Goal: Transaction & Acquisition: Download file/media

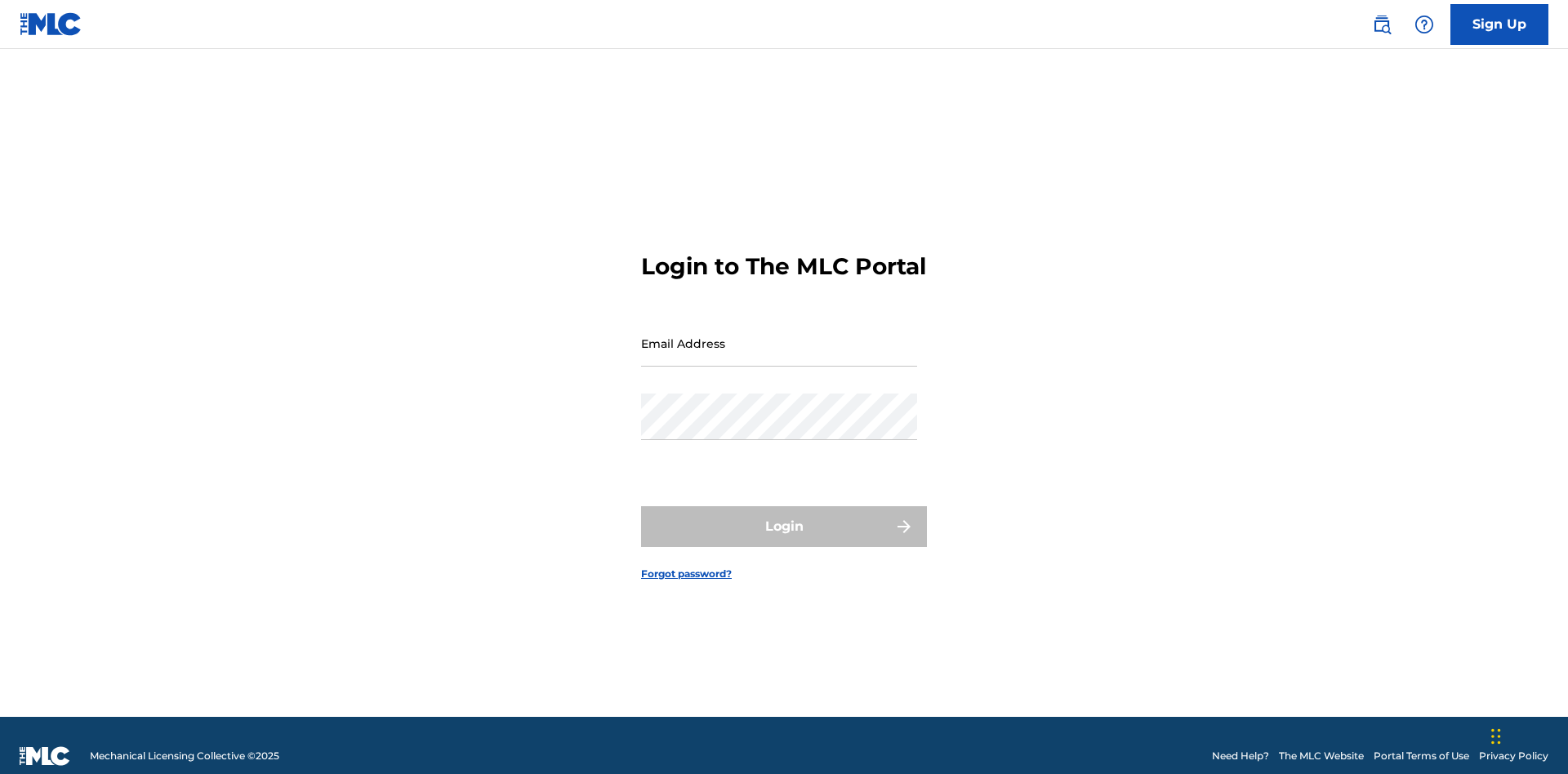
scroll to position [22, 0]
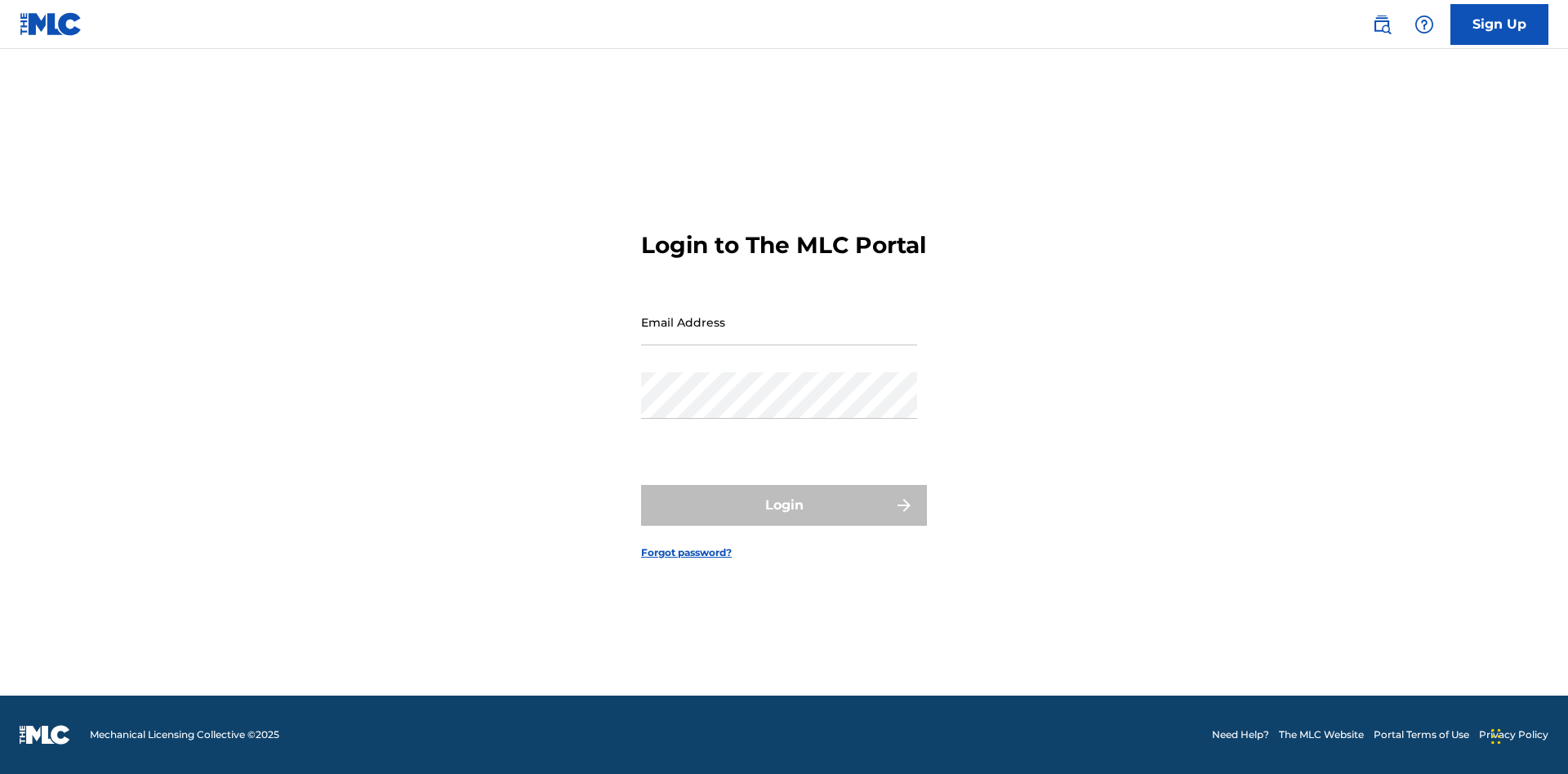
click at [779, 335] on input "Email Address" at bounding box center [779, 322] width 276 height 46
type input "[EMAIL_ADDRESS][DOMAIN_NAME]"
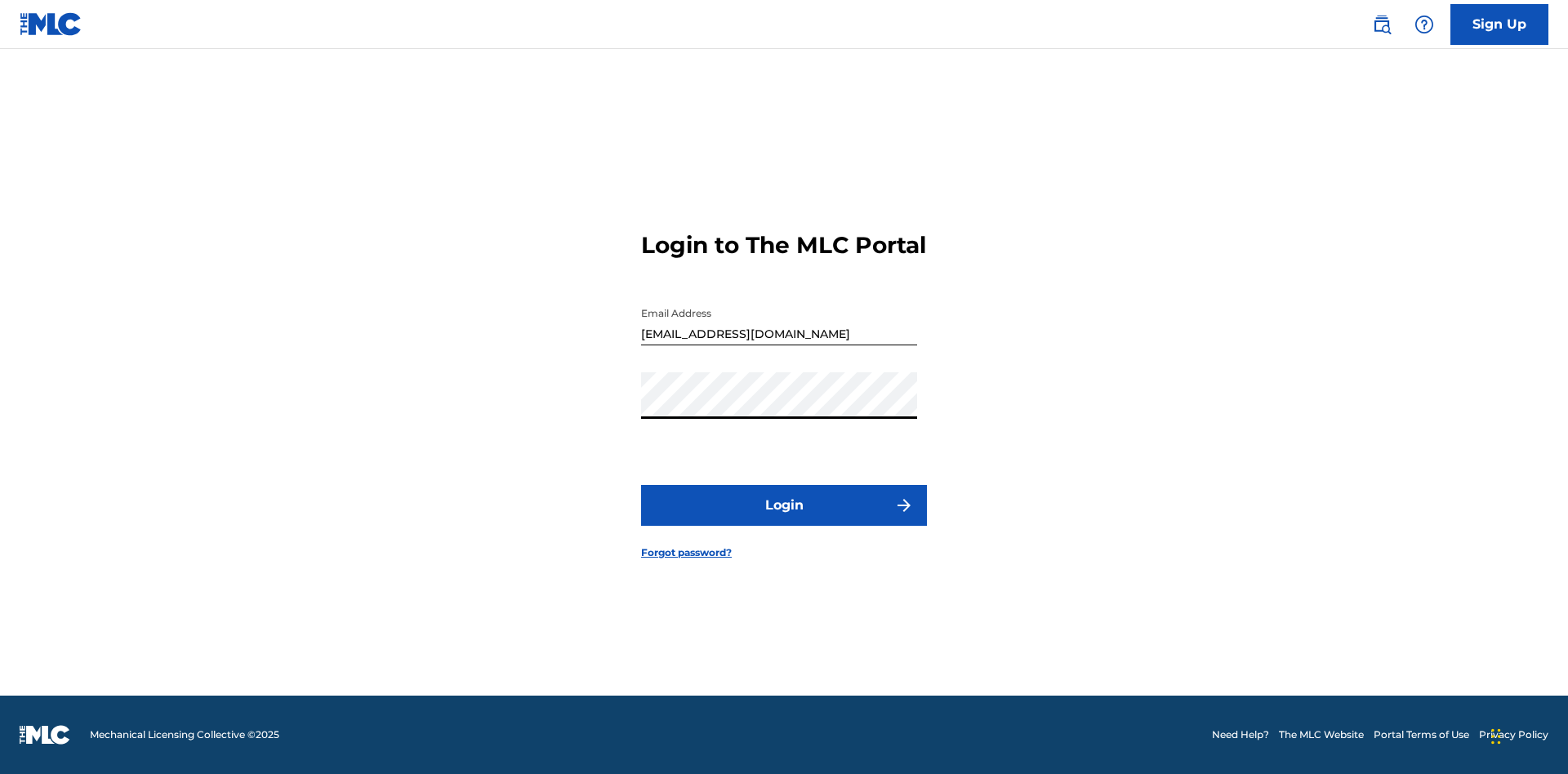
click at [784, 519] on button "Login" at bounding box center [784, 505] width 285 height 40
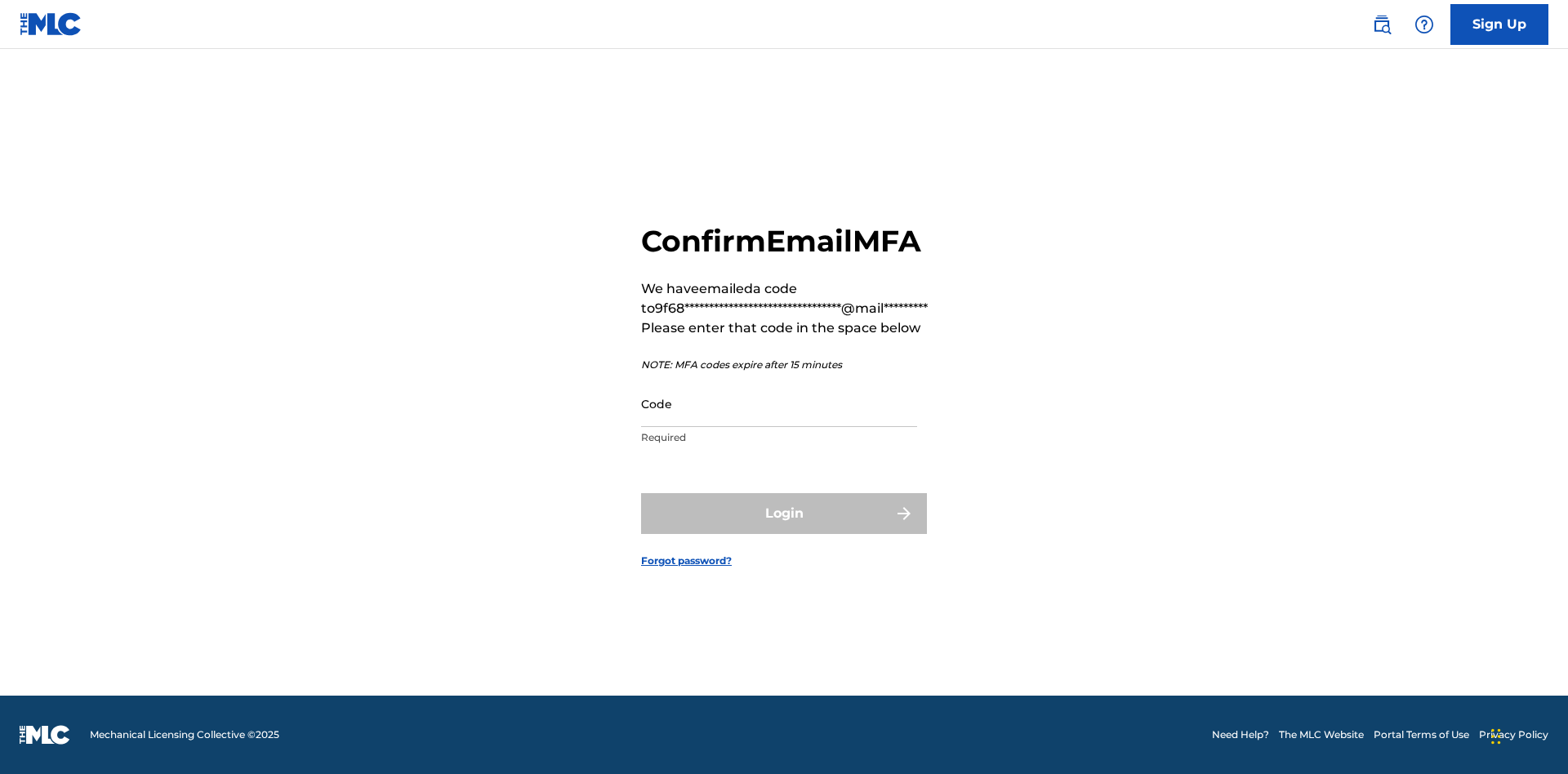
click at [779, 403] on input "Code" at bounding box center [779, 404] width 276 height 46
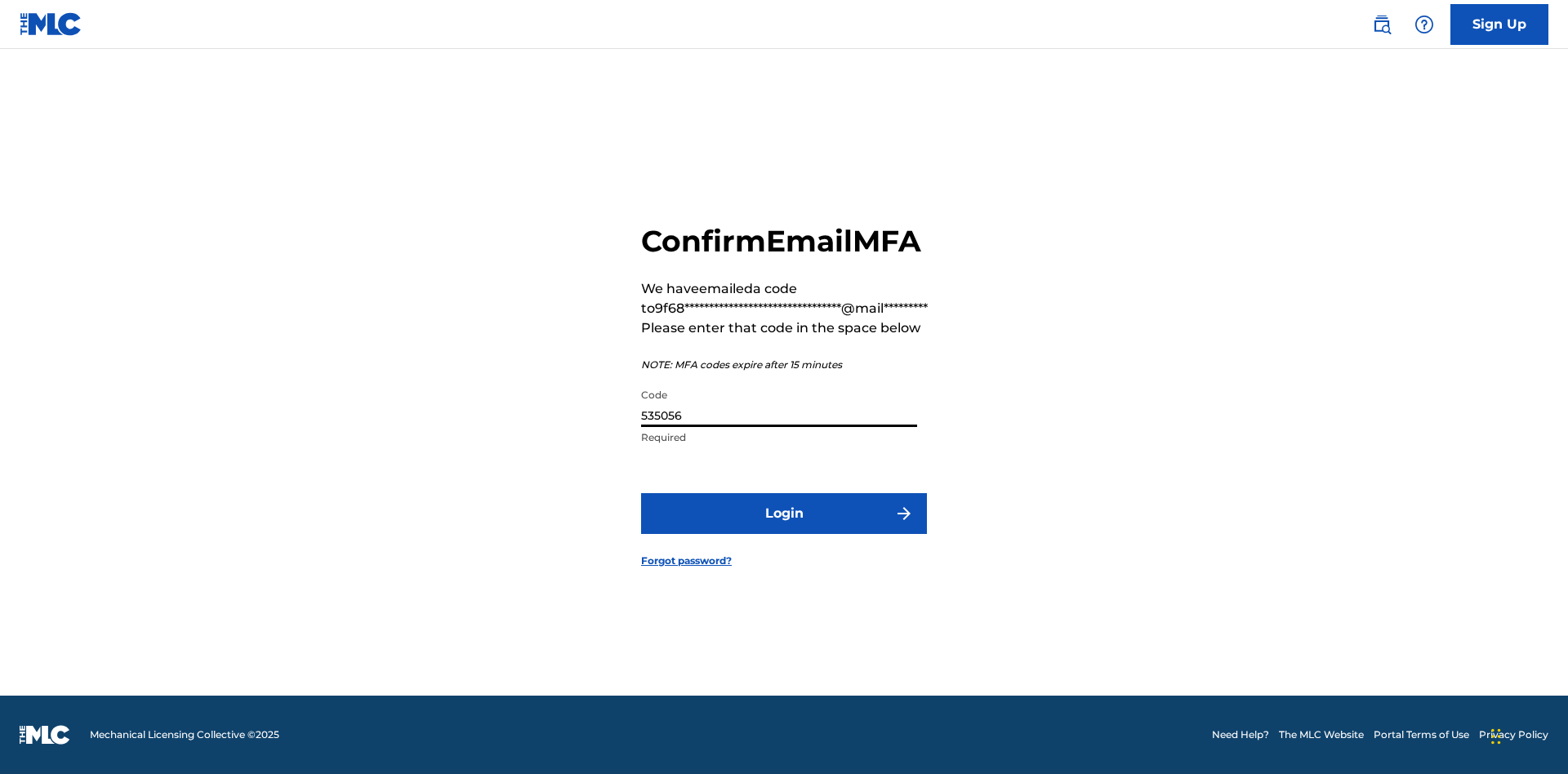
type input "535056"
click at [784, 513] on button "Login" at bounding box center [784, 513] width 285 height 40
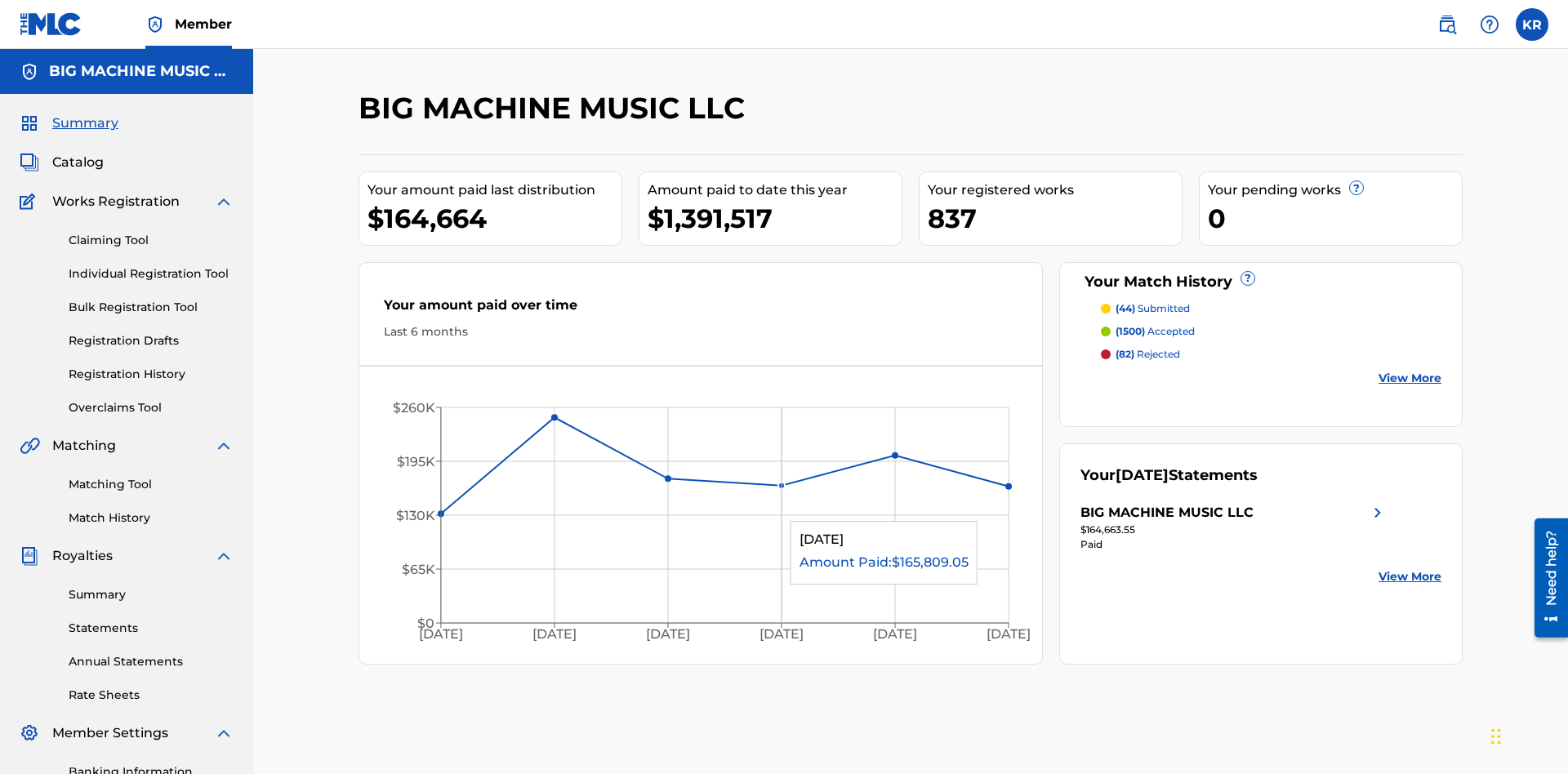
scroll to position [238, 0]
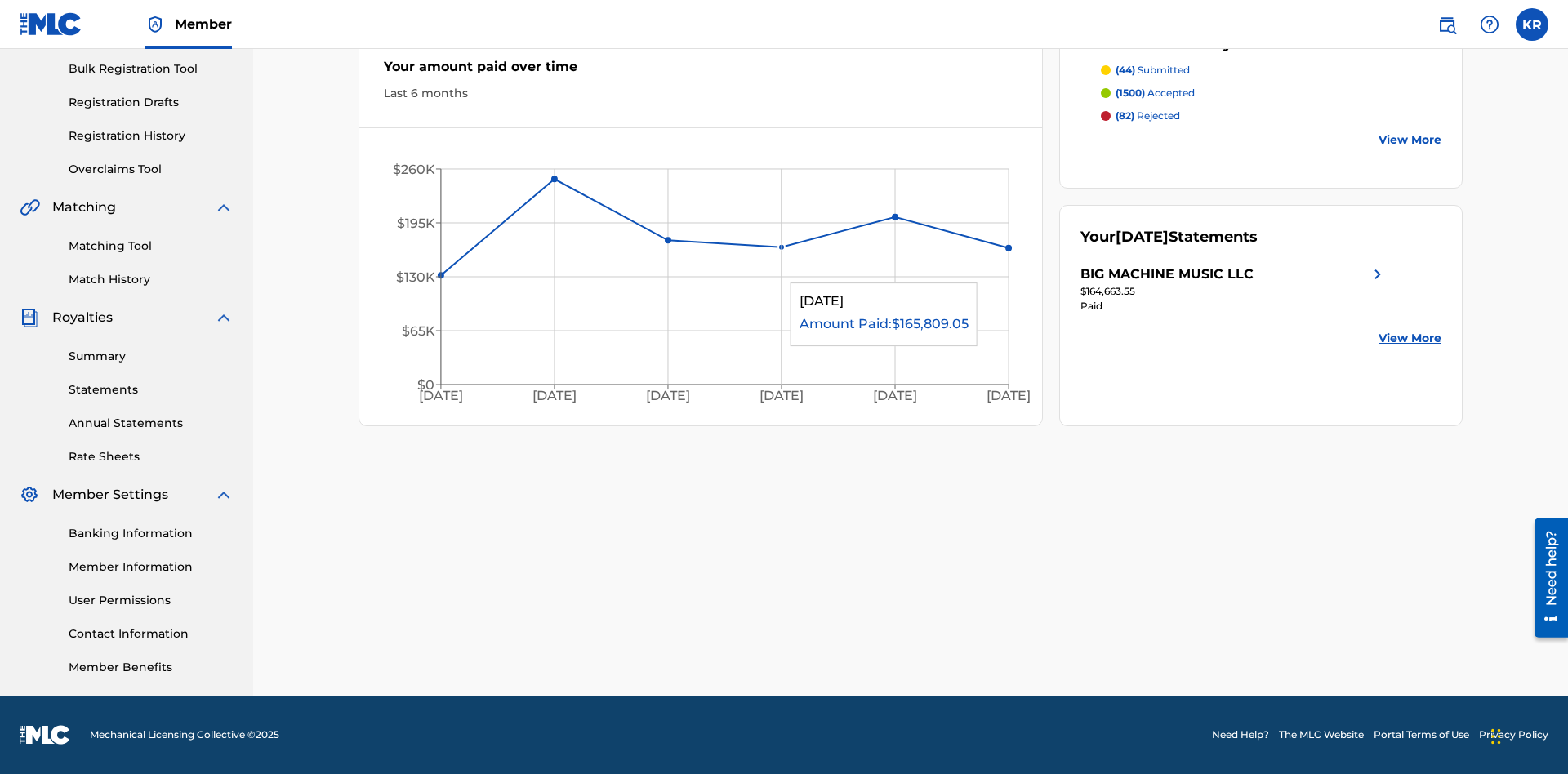
click at [151, 390] on link "Statements" at bounding box center [151, 390] width 165 height 17
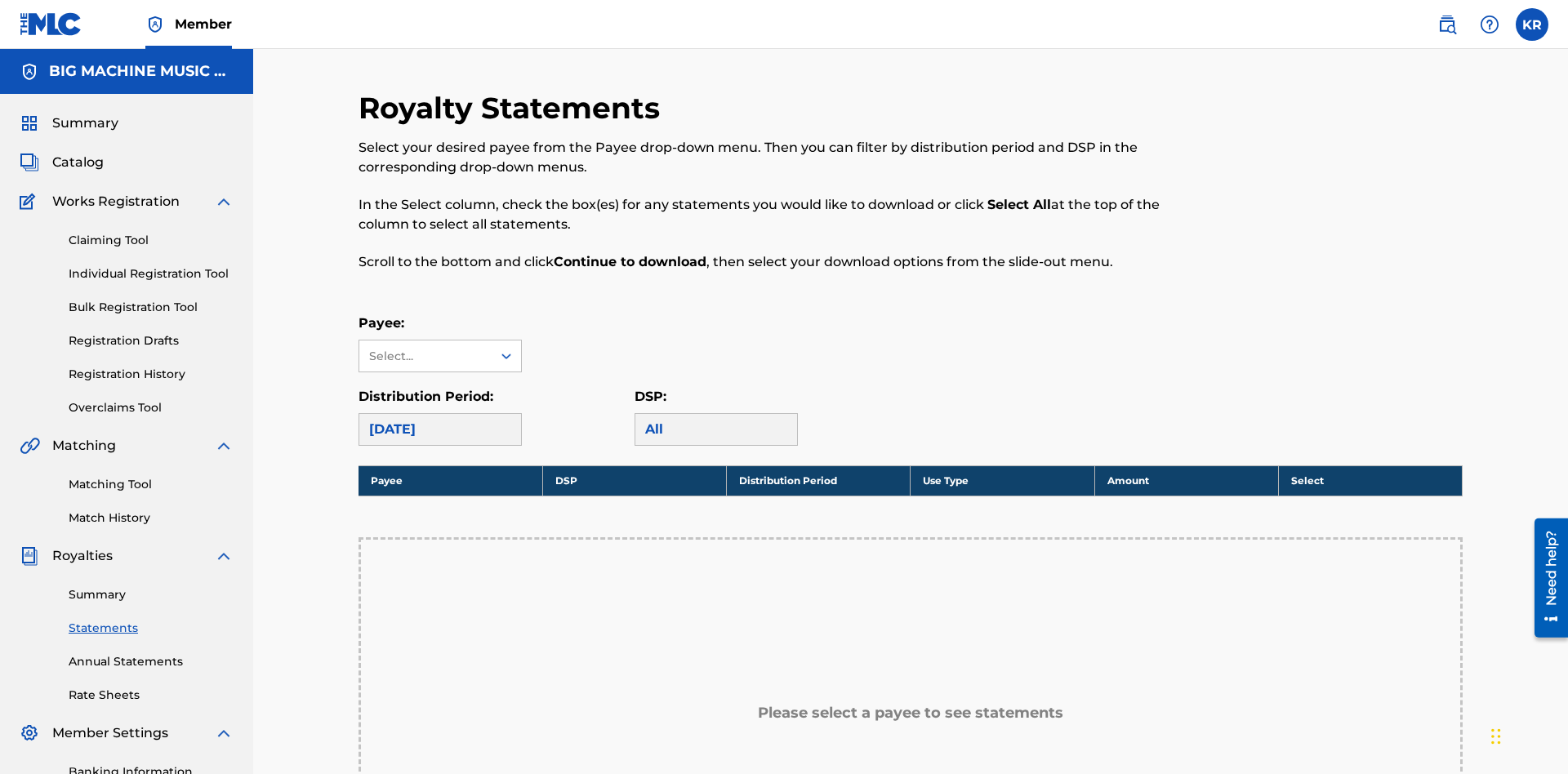
scroll to position [243, 0]
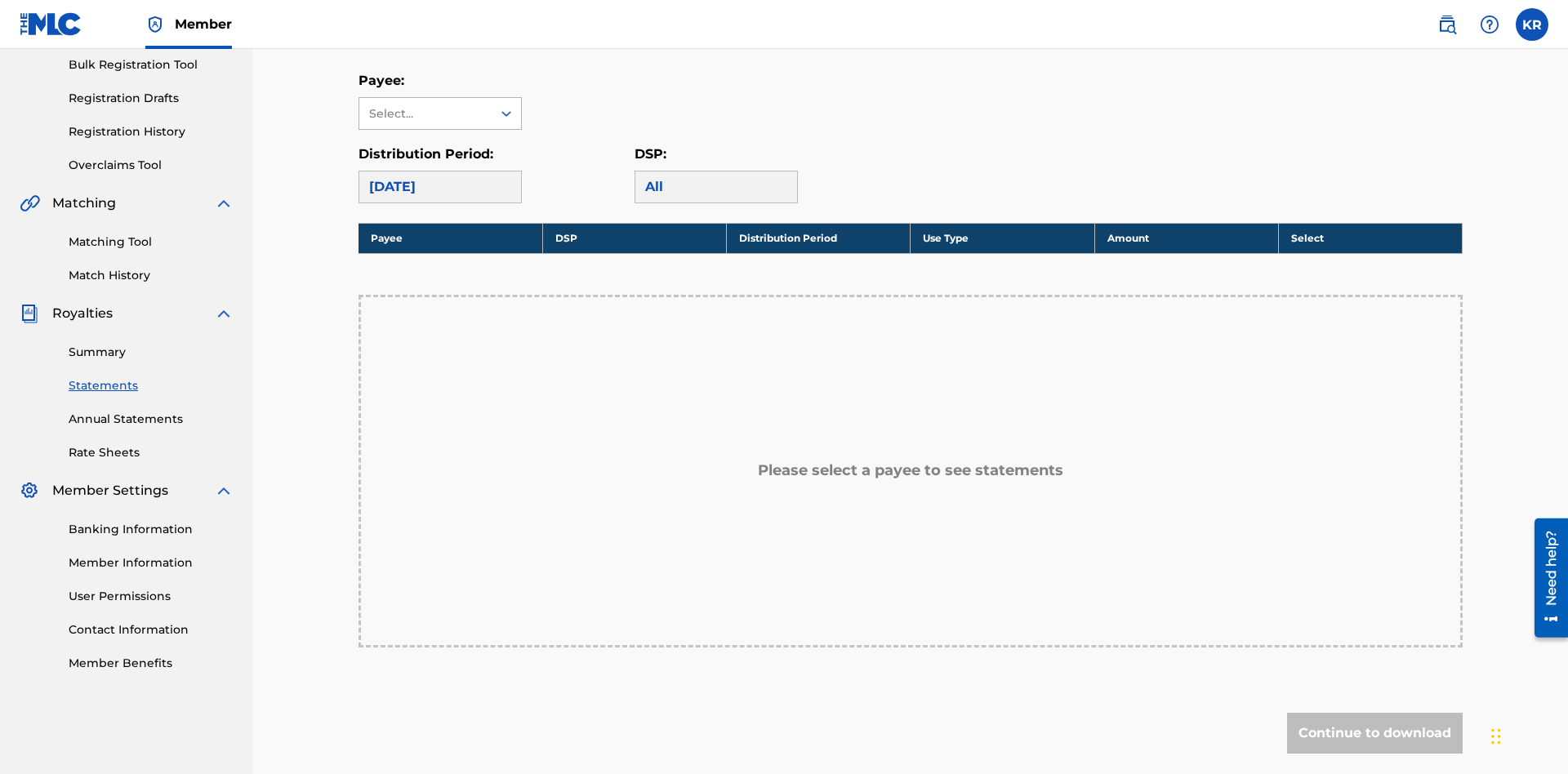
click at [426, 114] on div "Select..." at bounding box center [424, 114] width 111 height 17
click at [440, 160] on div "BIG MACHINE MUSIC LLC" at bounding box center [440, 160] width 162 height 60
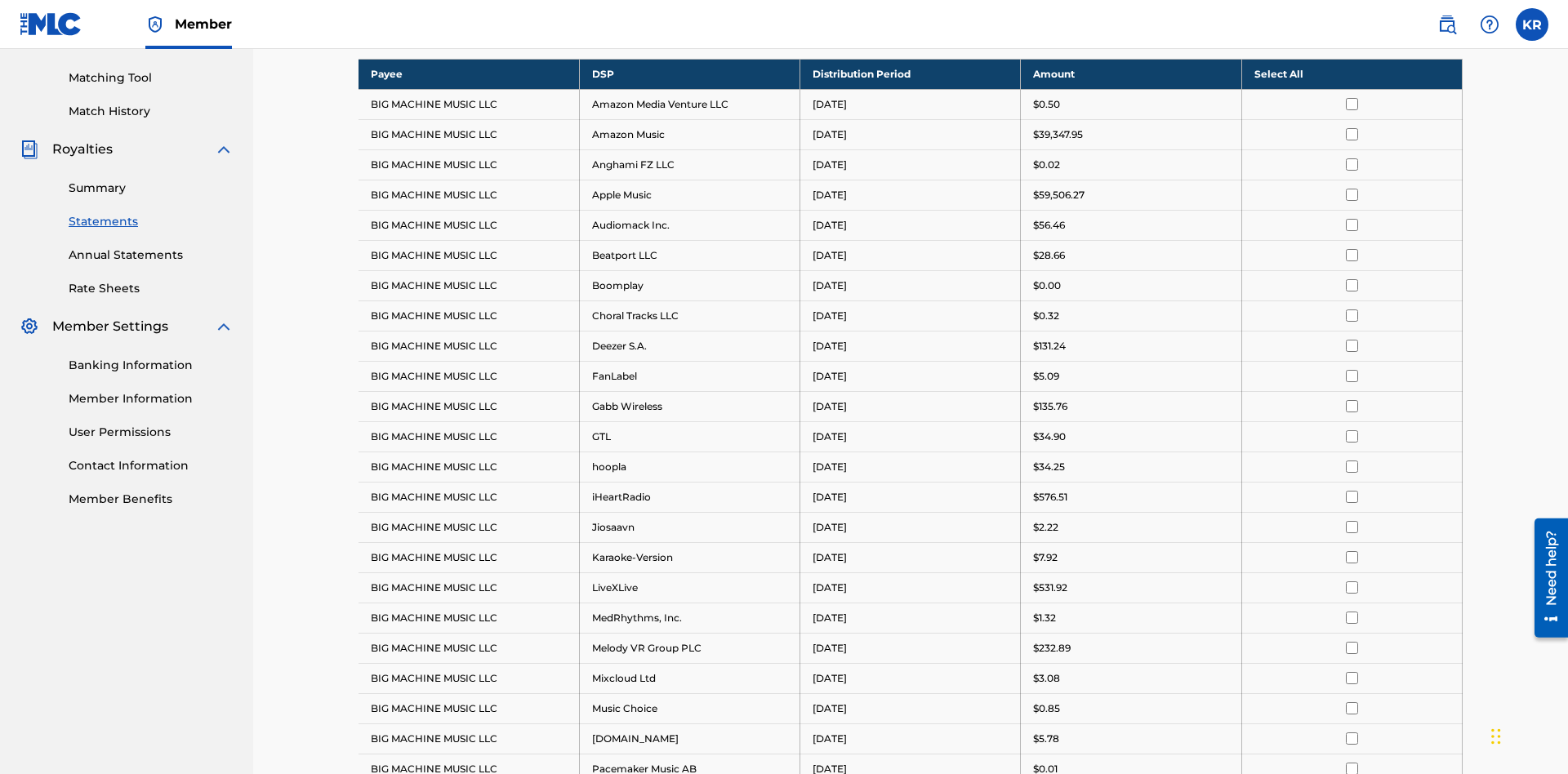
scroll to position [316, 0]
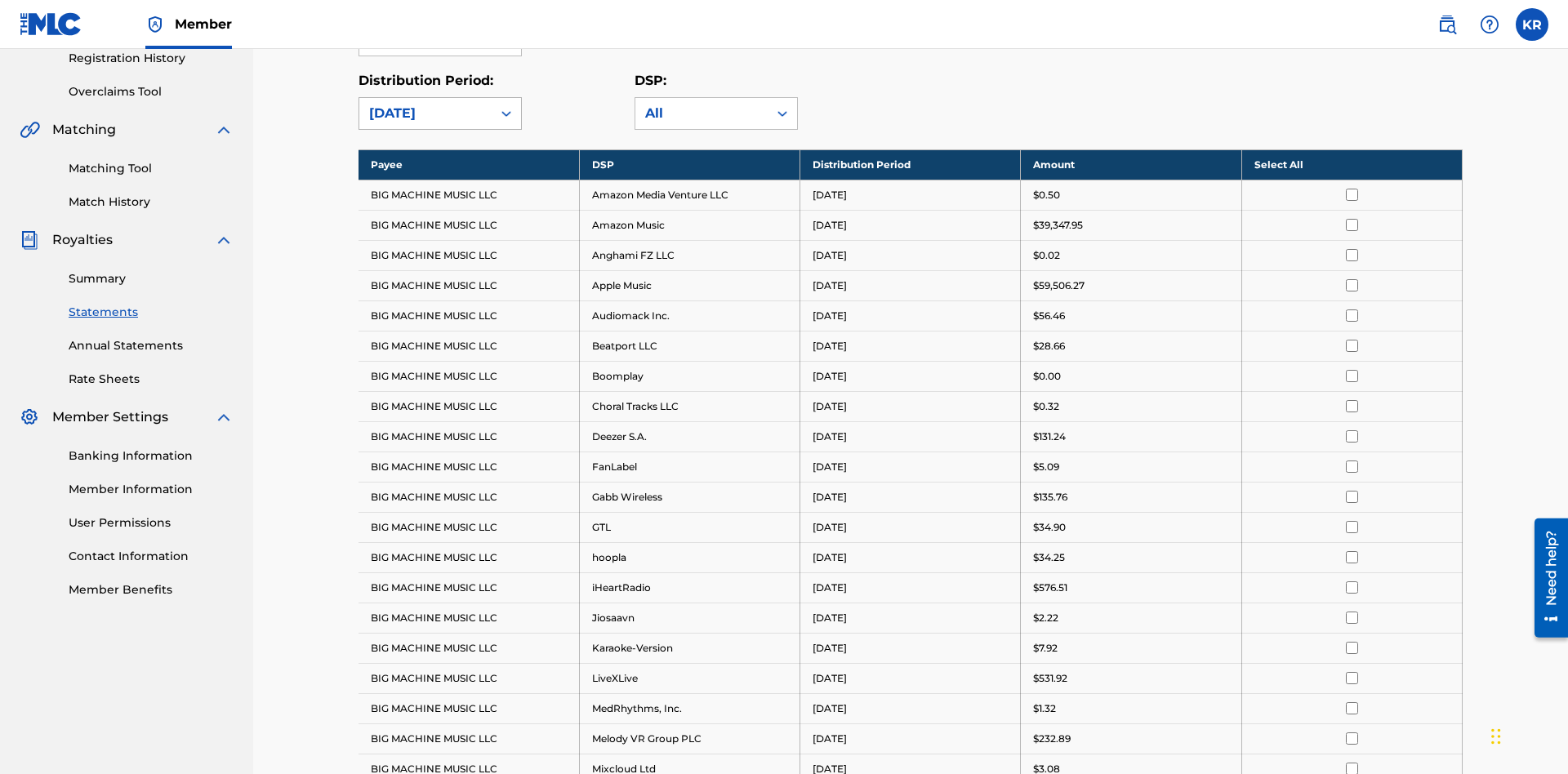
click at [426, 114] on div "[DATE]" at bounding box center [425, 114] width 113 height 20
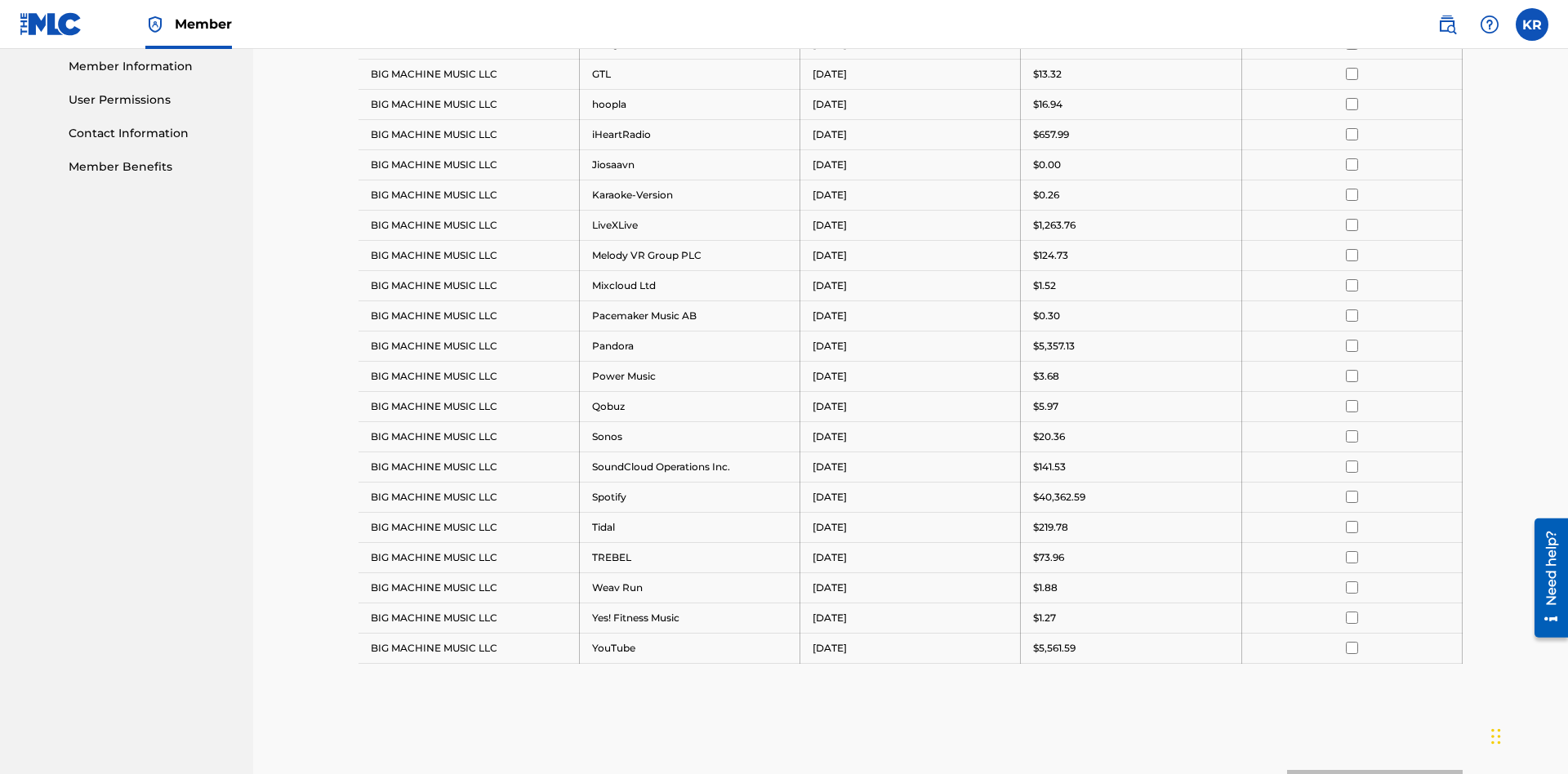
click at [1351, 104] on input "checkbox" at bounding box center [1351, 104] width 12 height 12
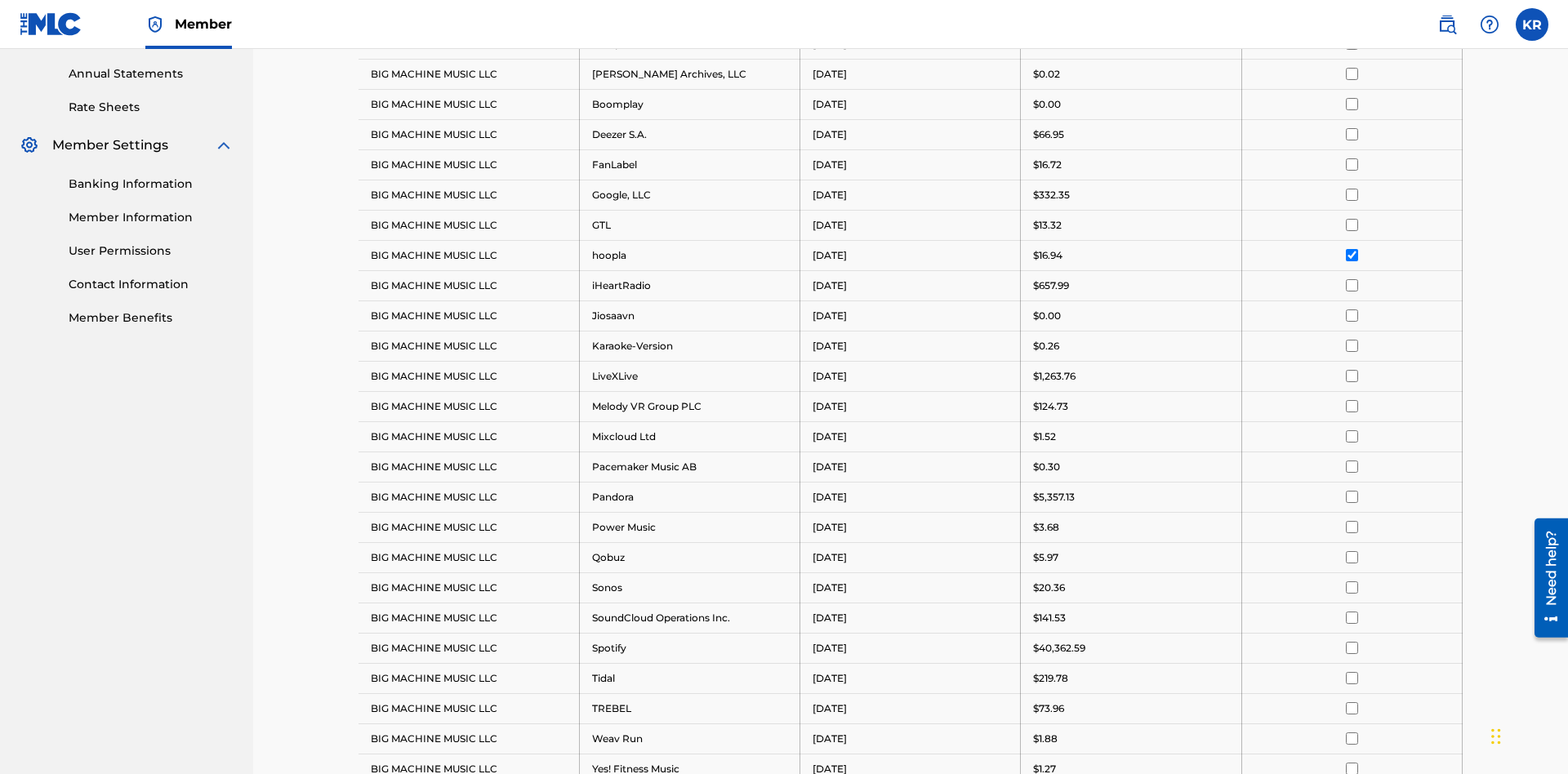
click at [1351, 104] on input "checkbox" at bounding box center [1351, 104] width 12 height 12
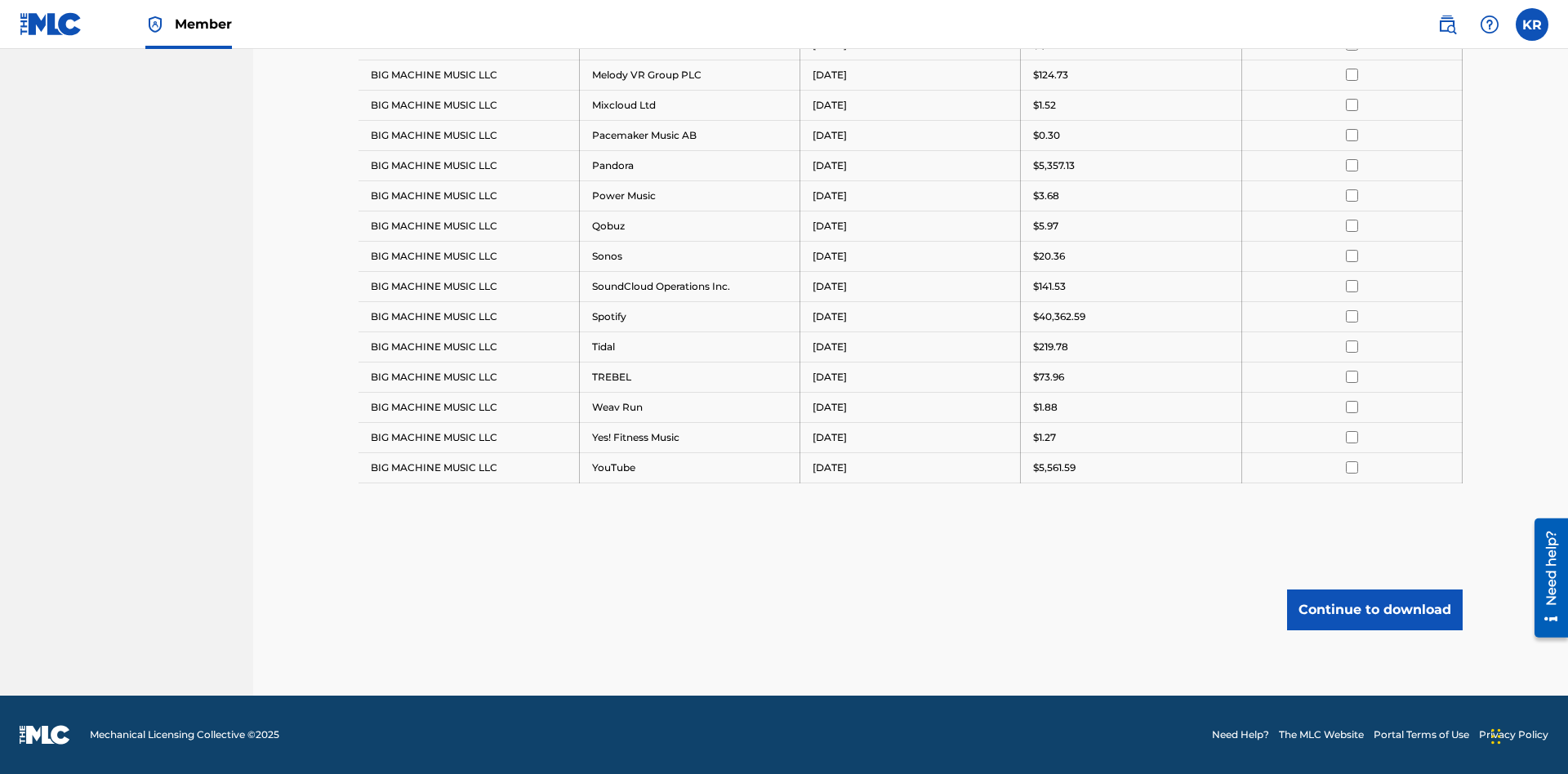
click at [1375, 610] on button "Continue to download" at bounding box center [1375, 610] width 175 height 40
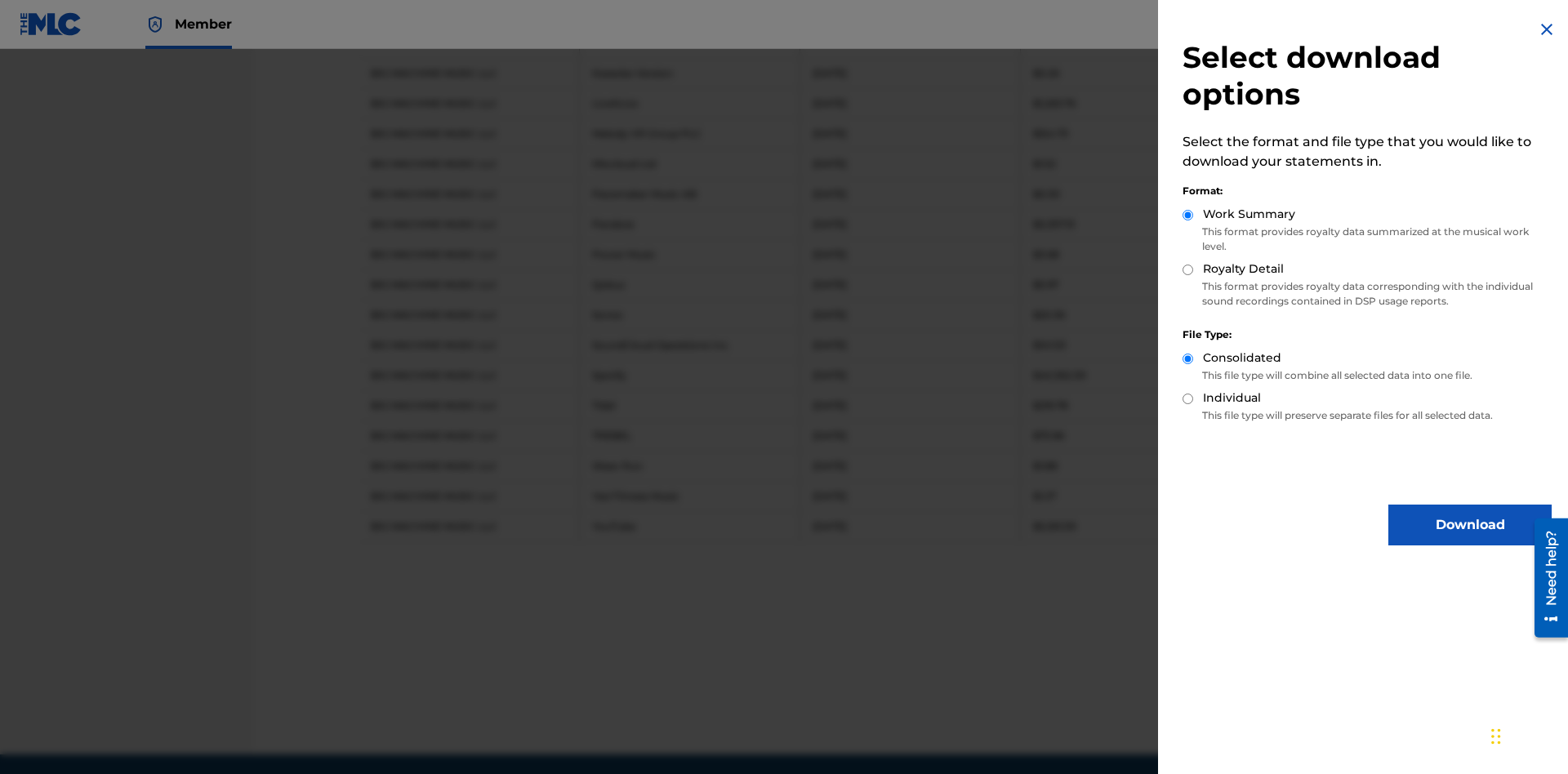
scroll to position [919, 0]
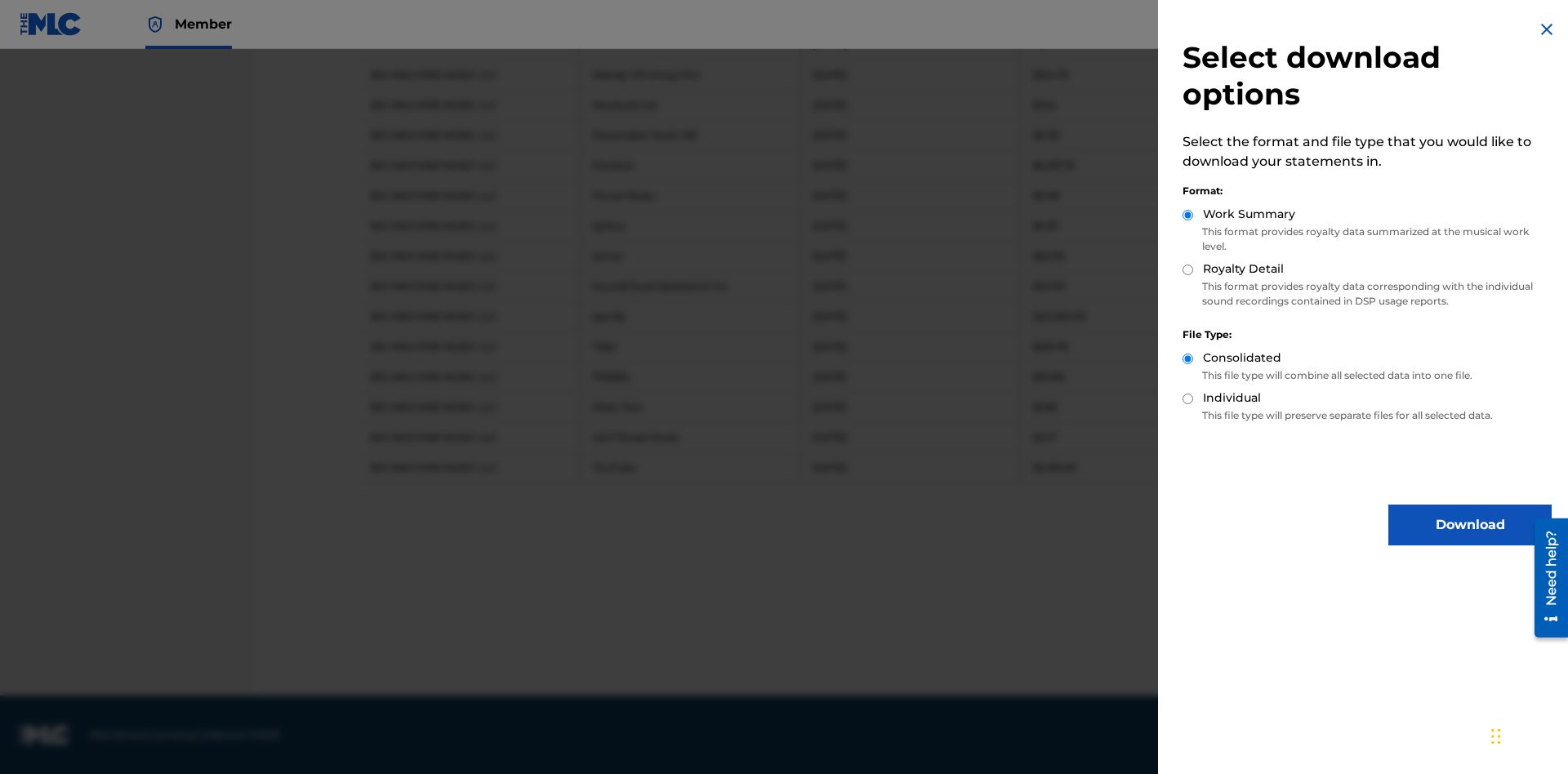
click at [1470, 525] on button "Download" at bounding box center [1470, 525] width 163 height 40
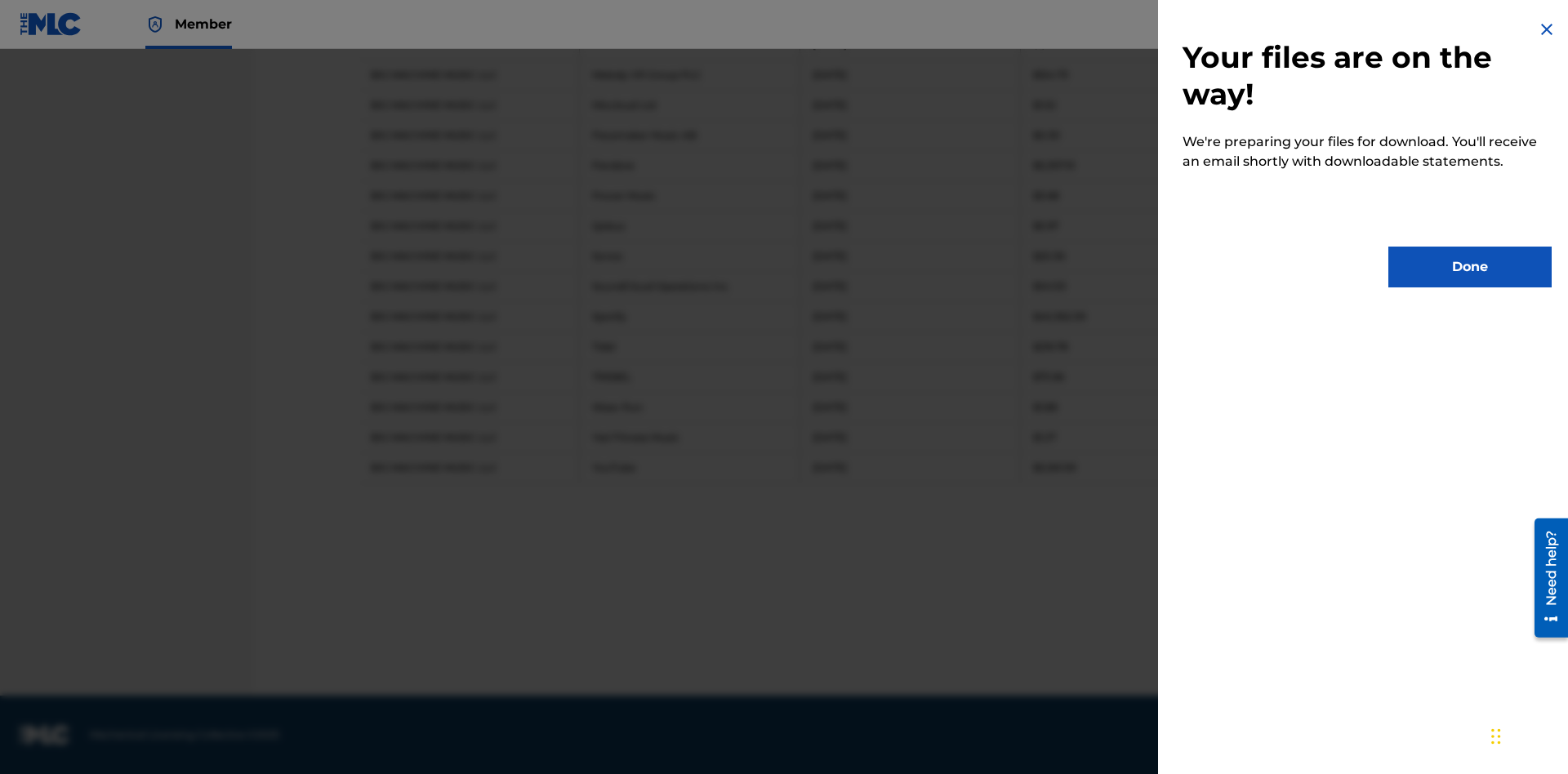
click at [1470, 267] on button "Done" at bounding box center [1470, 267] width 163 height 40
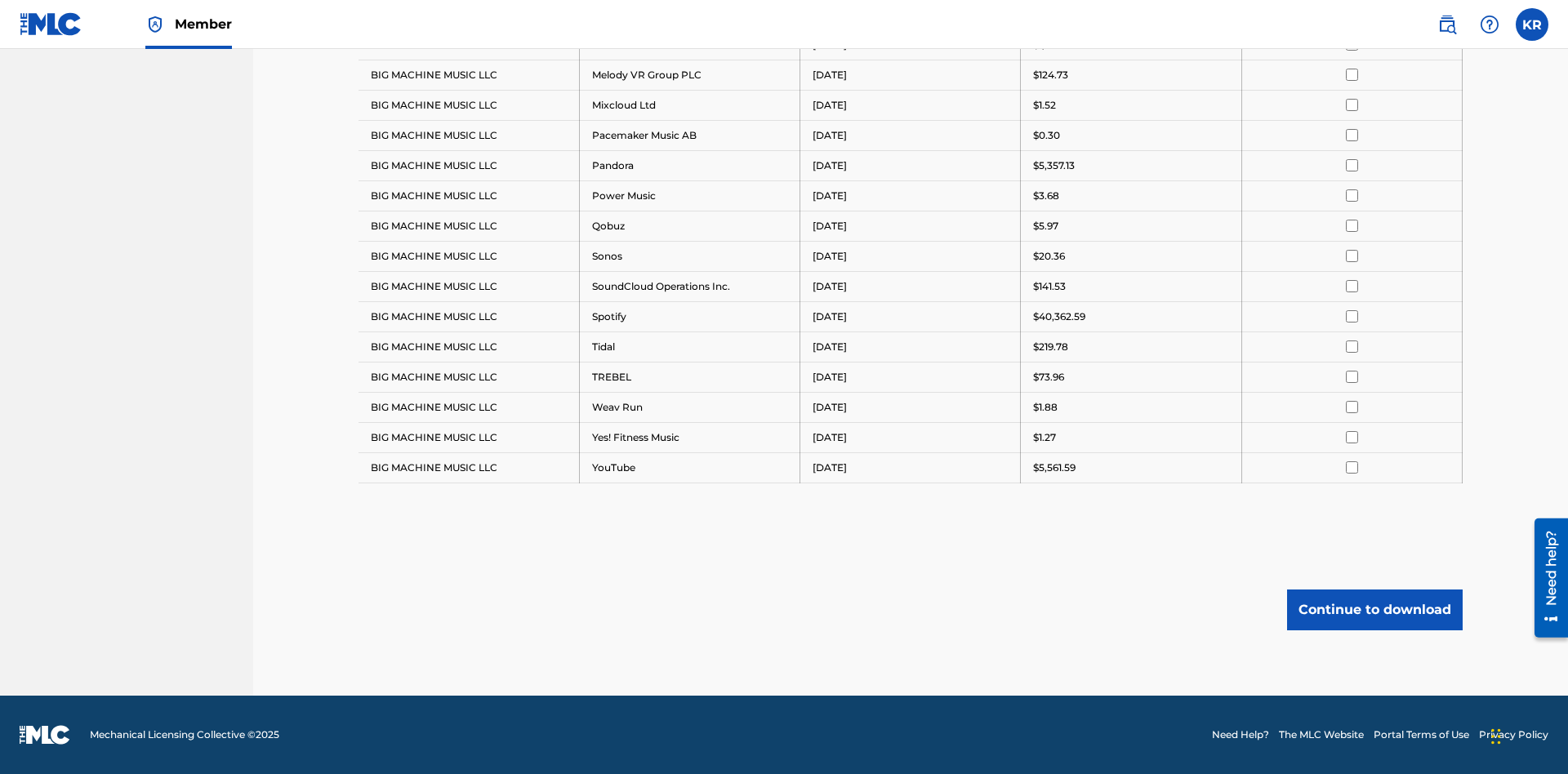
click at [1375, 610] on button "Continue to download" at bounding box center [1375, 610] width 175 height 40
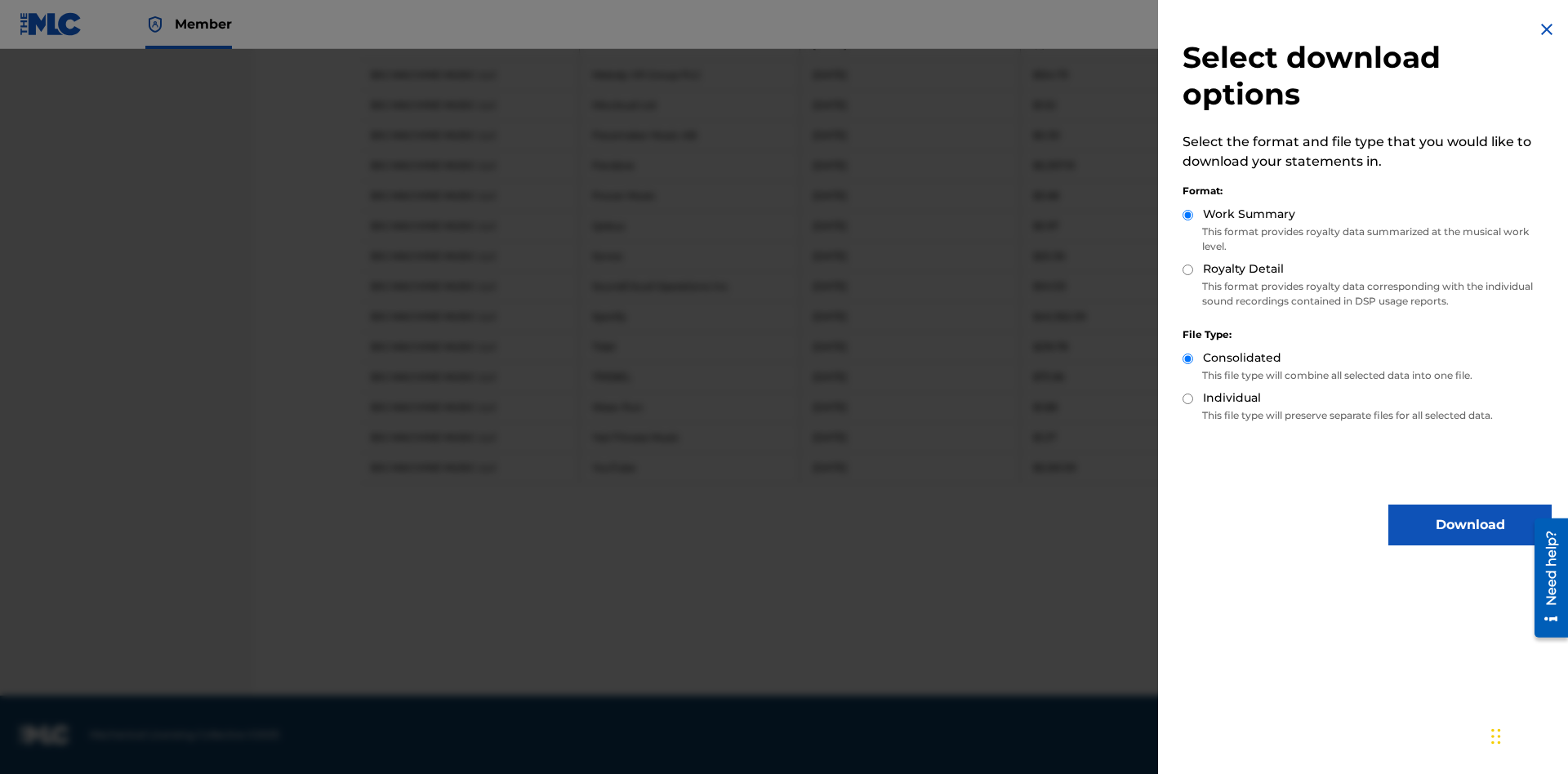
click at [1188, 269] on input "Royalty Detail" at bounding box center [1187, 270] width 10 height 10
radio input "true"
click at [1470, 525] on button "Download" at bounding box center [1470, 525] width 163 height 40
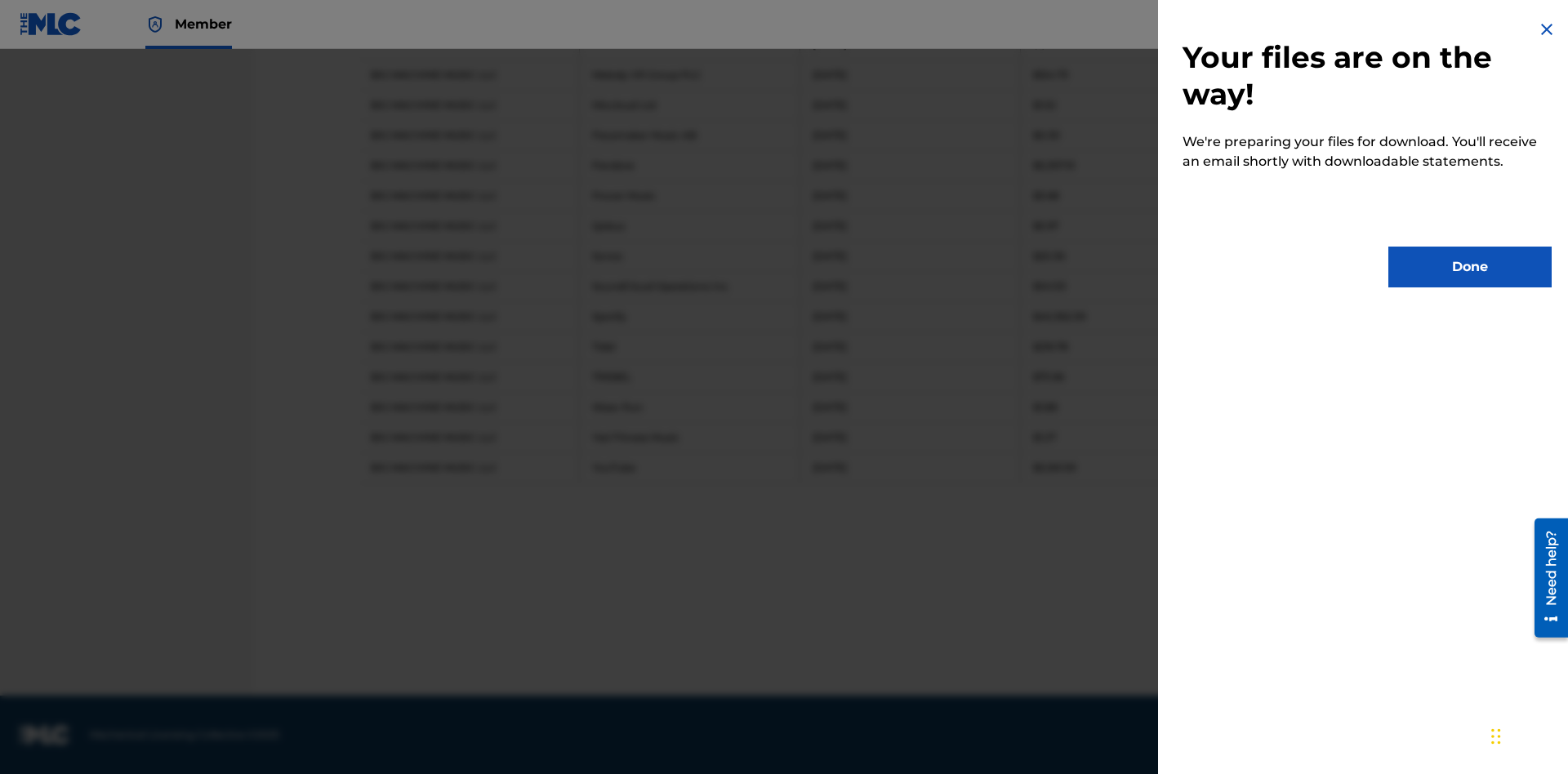
click at [1470, 267] on button "Done" at bounding box center [1470, 267] width 163 height 40
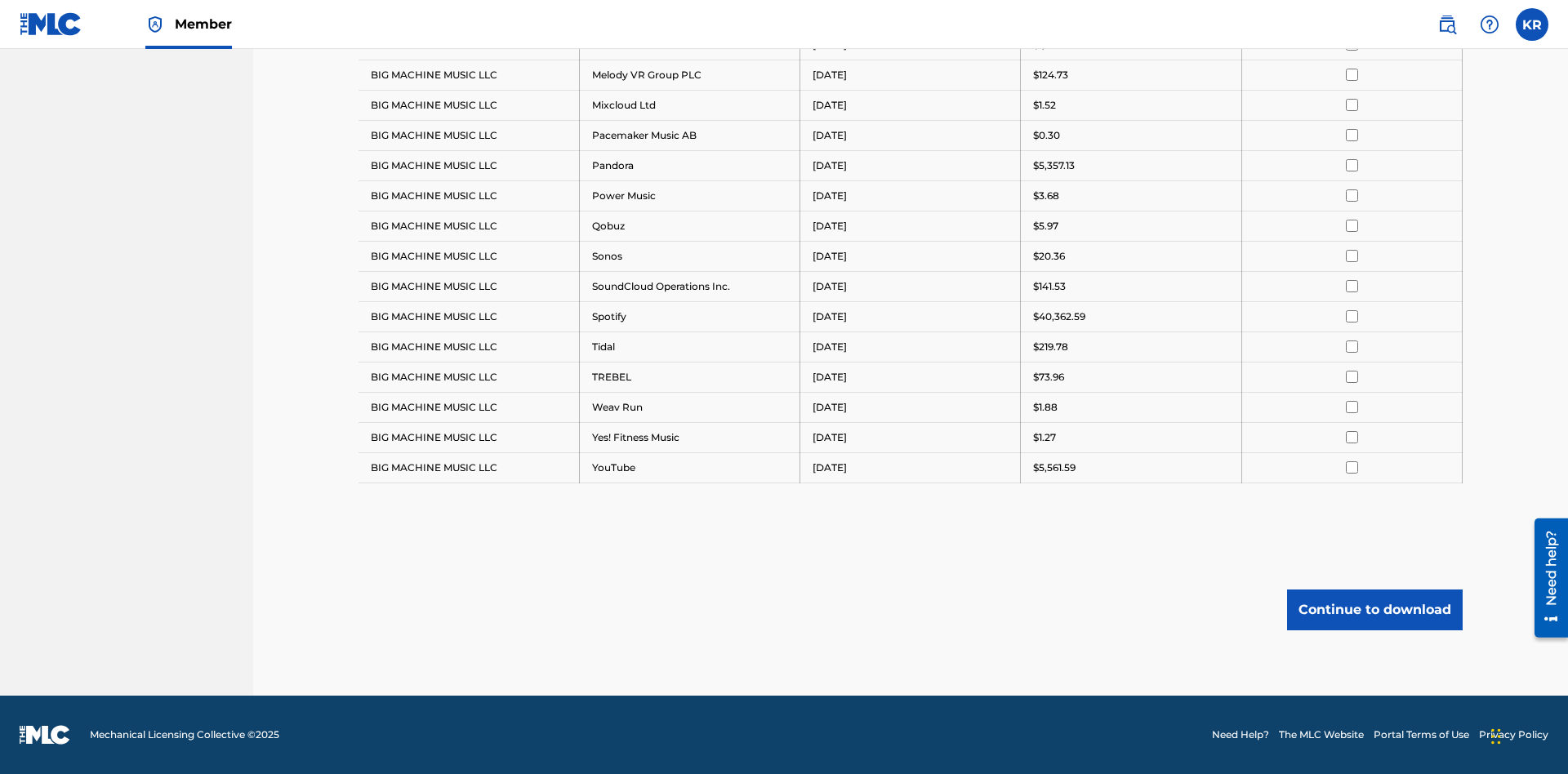
click at [1375, 610] on button "Continue to download" at bounding box center [1375, 610] width 175 height 40
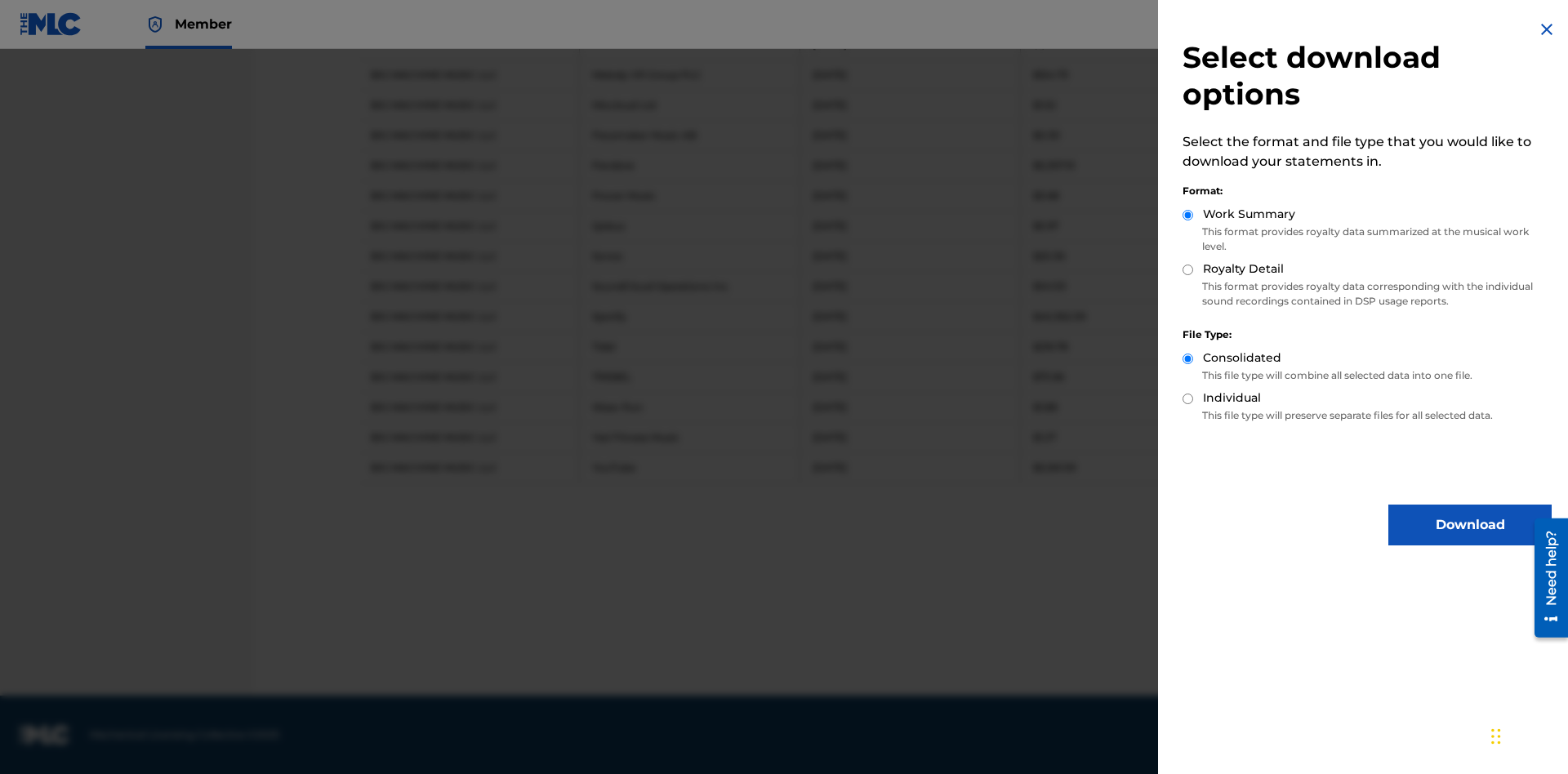
click at [1188, 399] on input "Individual" at bounding box center [1187, 399] width 10 height 10
radio input "true"
click at [1470, 525] on button "Download" at bounding box center [1470, 525] width 163 height 40
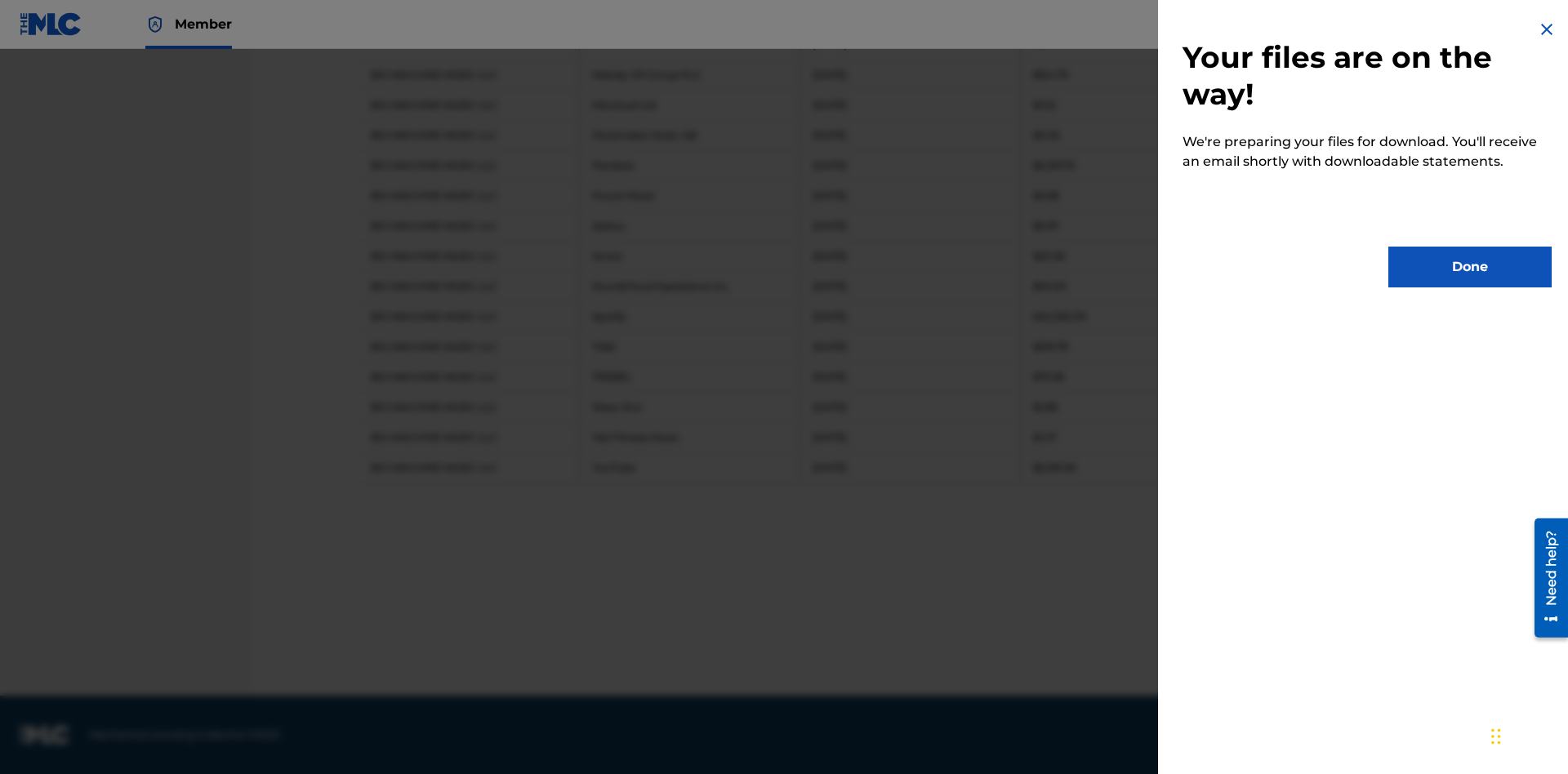
click at [1470, 267] on button "Done" at bounding box center [1470, 267] width 163 height 40
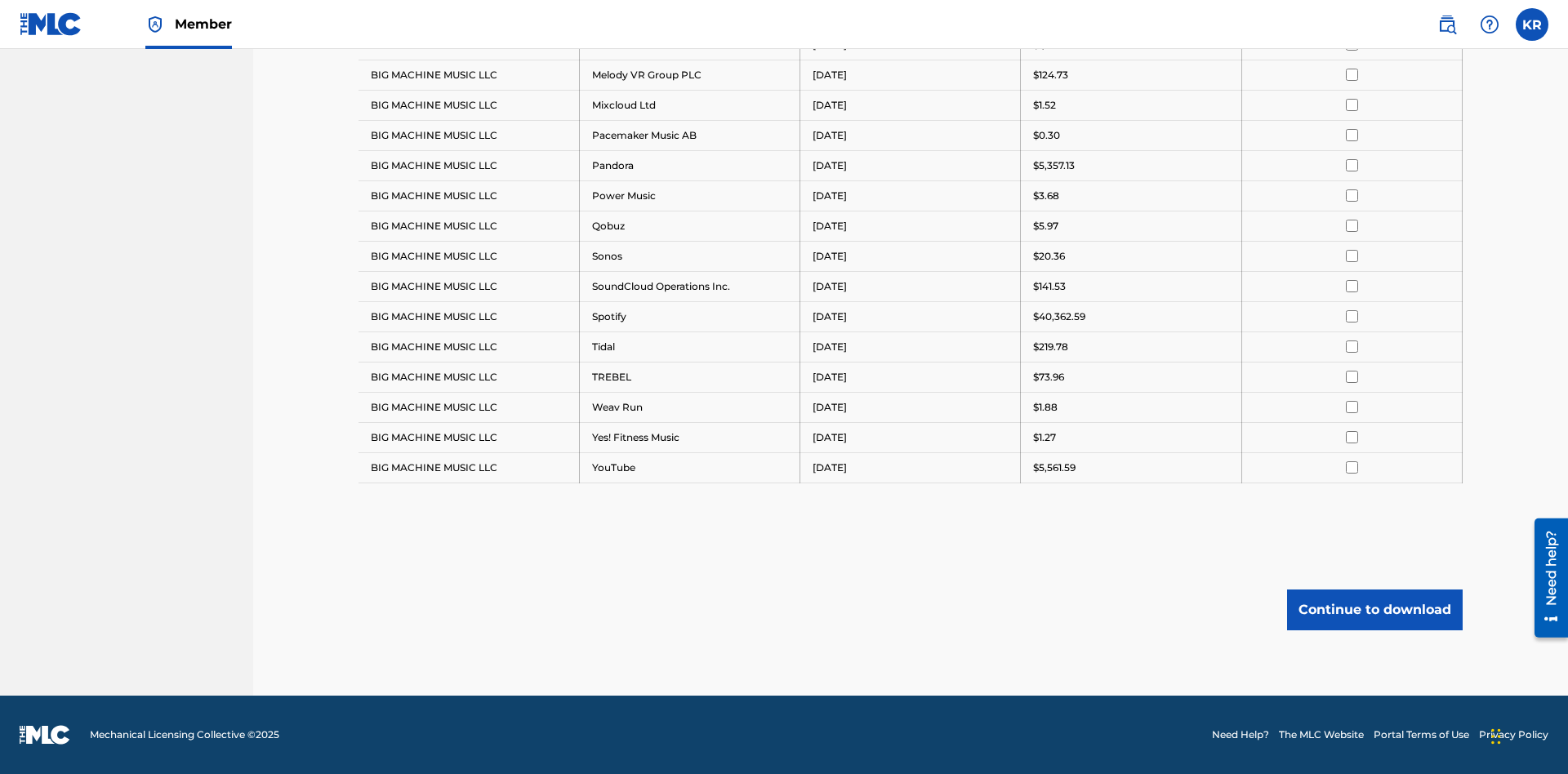
click at [1375, 610] on button "Continue to download" at bounding box center [1375, 610] width 175 height 40
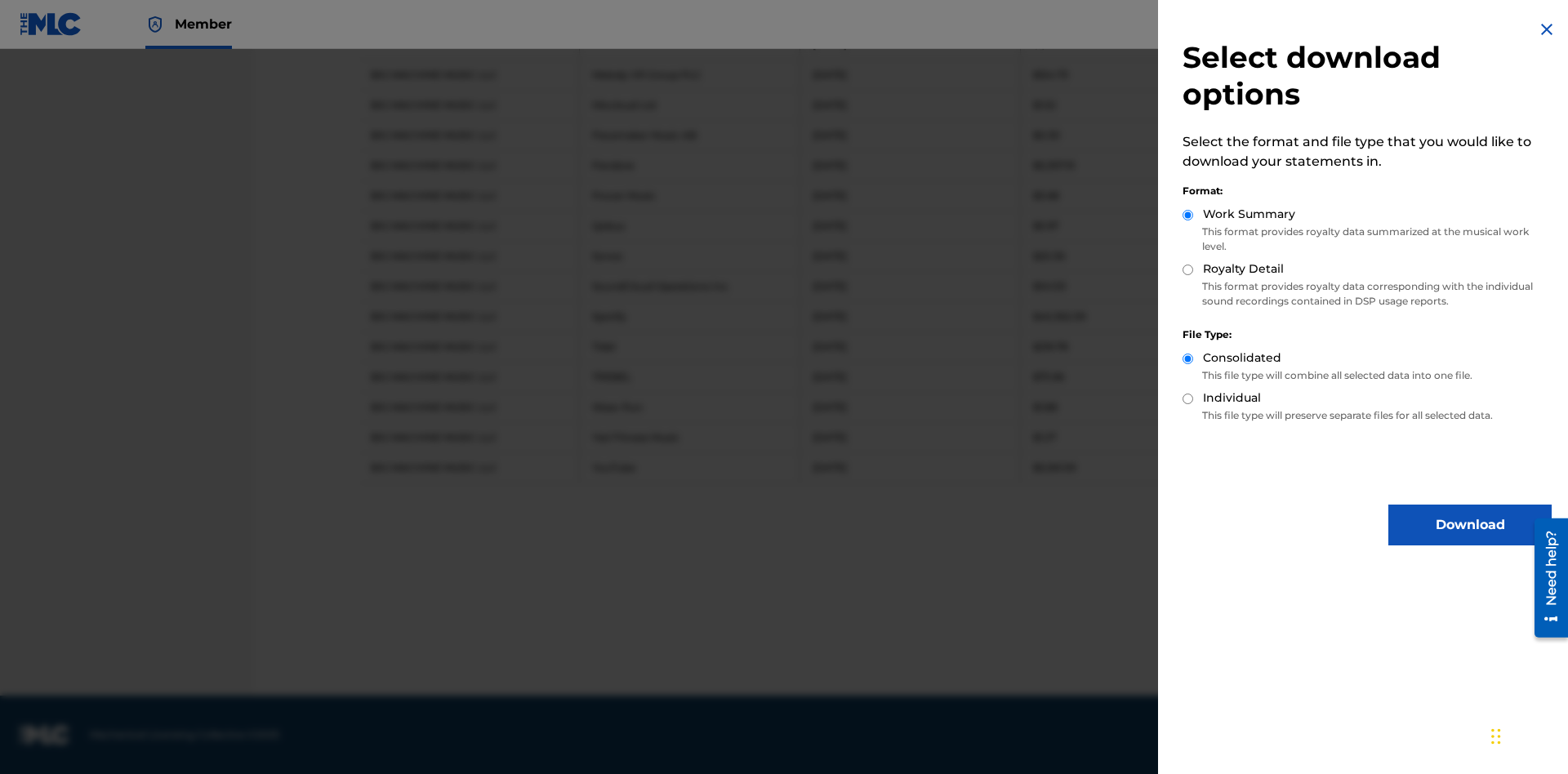
click at [1188, 269] on input "Royalty Detail" at bounding box center [1187, 270] width 10 height 10
radio input "true"
click at [1188, 399] on input "Individual" at bounding box center [1187, 399] width 10 height 10
radio input "true"
click at [1470, 525] on button "Download" at bounding box center [1470, 525] width 163 height 40
